Goal: Task Accomplishment & Management: Manage account settings

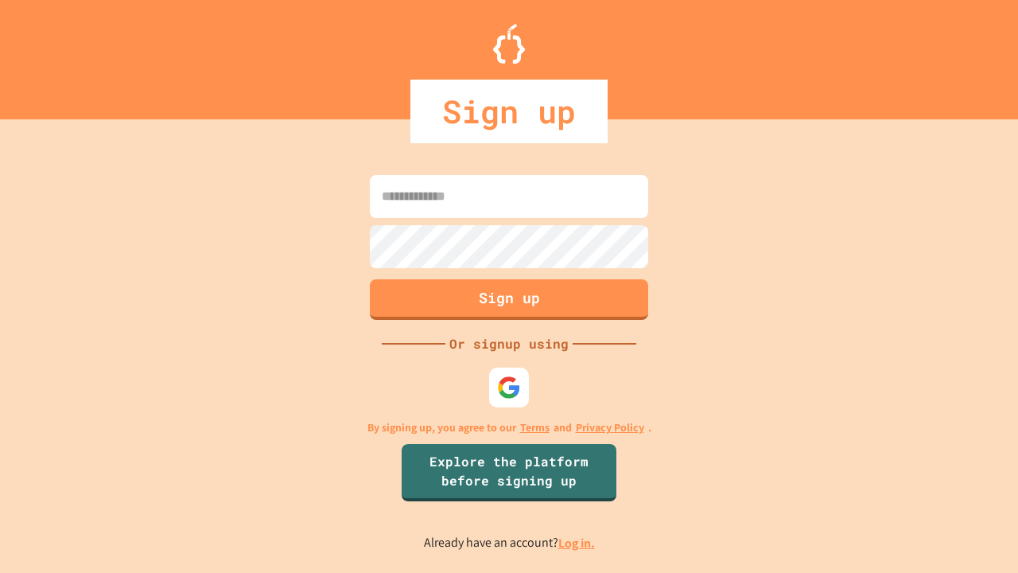
click at [577, 542] on link "Log in." at bounding box center [576, 542] width 37 height 17
